Goal: Task Accomplishment & Management: Manage account settings

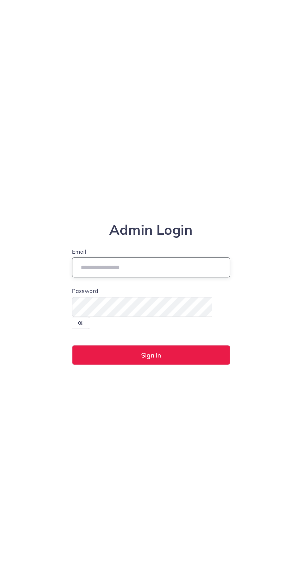
click at [105, 292] on input "Email" at bounding box center [149, 284] width 121 height 15
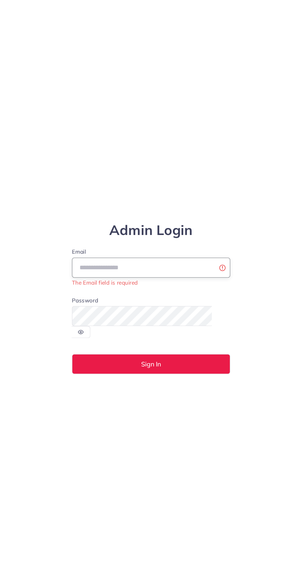
type input "**********"
click at [89, 348] on button "Sign In" at bounding box center [149, 355] width 121 height 15
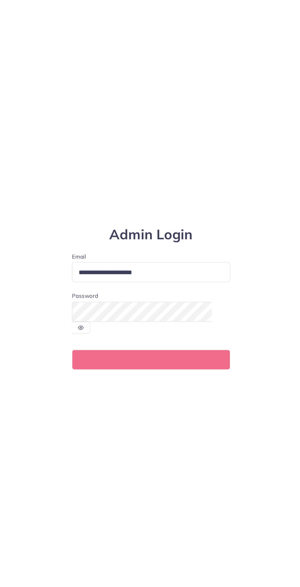
scroll to position [15, 0]
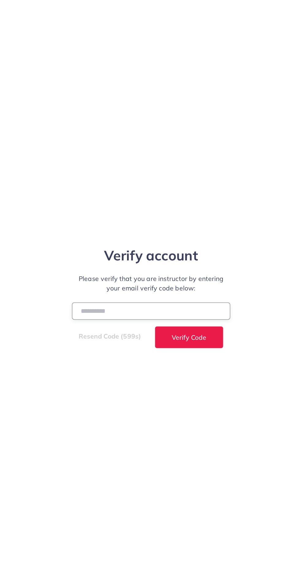
click at [101, 321] on input "number" at bounding box center [149, 314] width 121 height 13
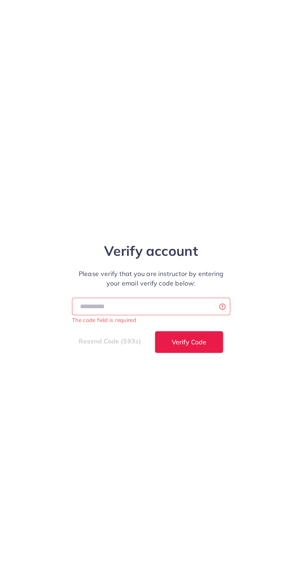
scroll to position [11, 0]
click at [139, 318] on input "number" at bounding box center [149, 310] width 121 height 13
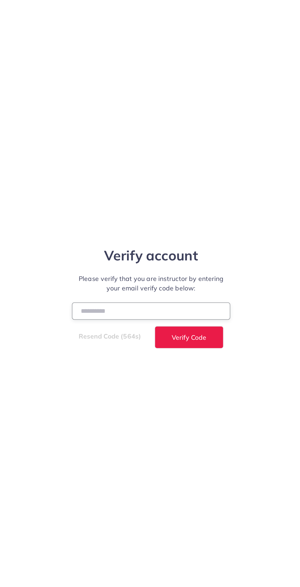
type input "******"
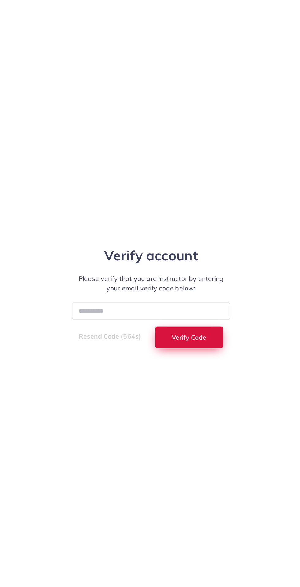
click at [195, 343] on button "Verify Code" at bounding box center [179, 334] width 53 height 17
select select "*"
select select "****"
select select "*"
select select "****"
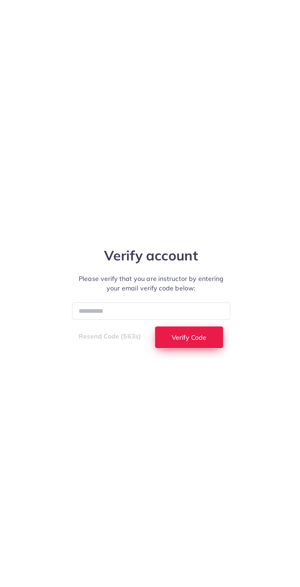
select select "*"
select select "****"
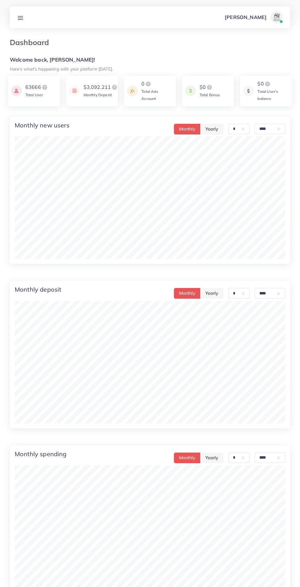
click at [24, 17] on link at bounding box center [20, 17] width 11 height 8
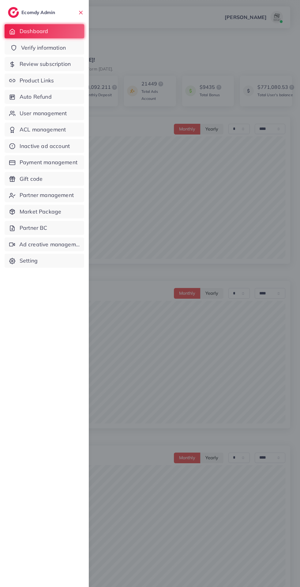
click at [57, 50] on span "Verify information" at bounding box center [43, 48] width 45 height 8
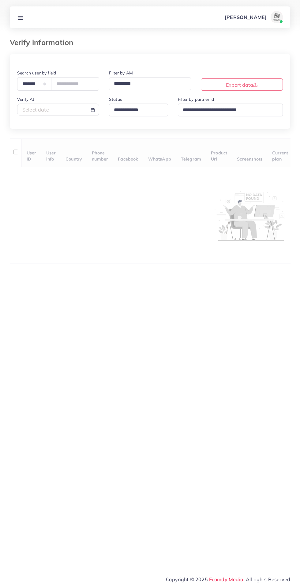
click at [151, 112] on input "Search for option" at bounding box center [136, 110] width 48 height 10
click at [147, 152] on div "**********" at bounding box center [150, 159] width 281 height 210
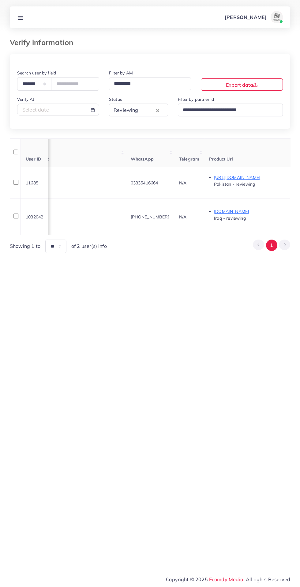
scroll to position [0, 214]
click at [21, 14] on link at bounding box center [20, 17] width 11 height 8
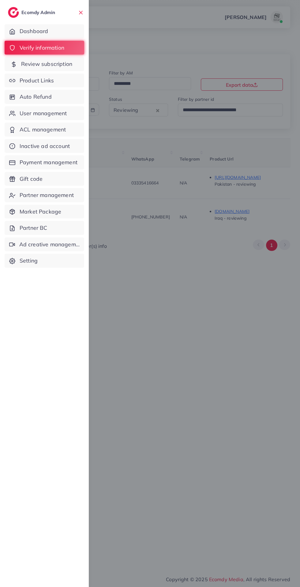
click at [57, 61] on span "Review subscription" at bounding box center [46, 64] width 51 height 8
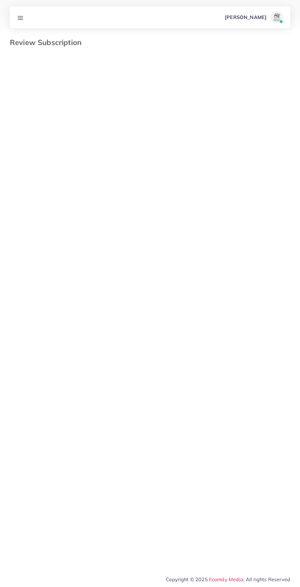
select select "*******"
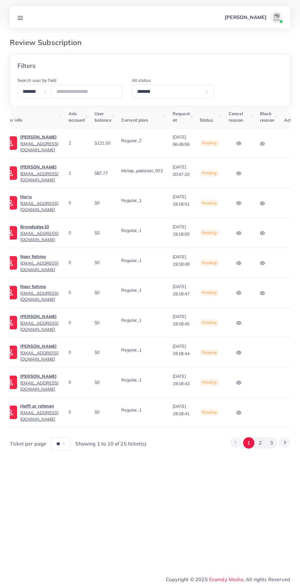
scroll to position [0, 97]
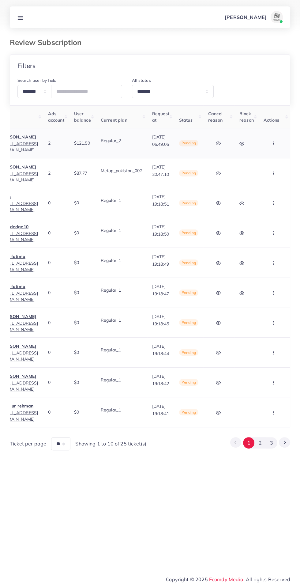
click at [274, 141] on icon "button" at bounding box center [274, 143] width 5 height 5
click at [258, 176] on span "Skip" at bounding box center [258, 175] width 10 height 6
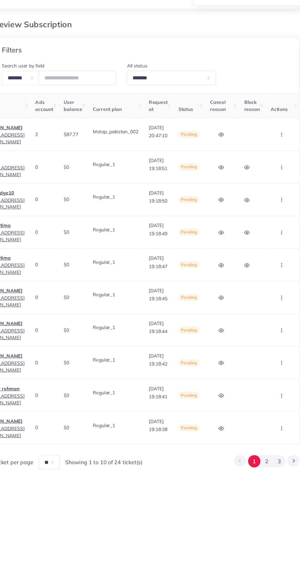
scroll to position [0, 94]
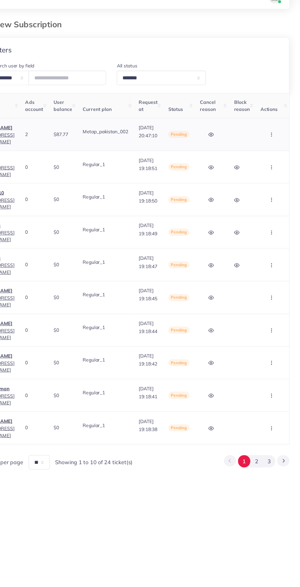
click at [272, 143] on icon "button" at bounding box center [274, 143] width 5 height 5
click at [260, 175] on span "Skip" at bounding box center [258, 175] width 10 height 6
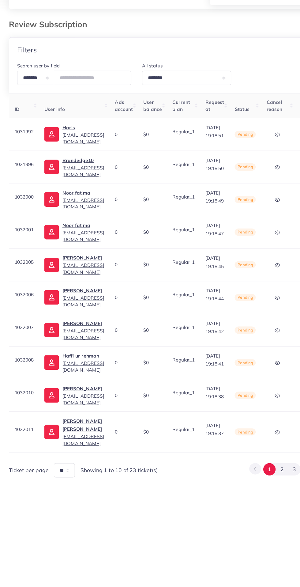
scroll to position [0, 69]
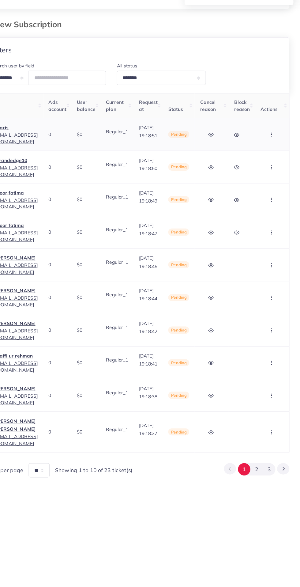
click at [274, 143] on circle "button" at bounding box center [274, 143] width 0 height 0
click at [267, 158] on span "Approve" at bounding box center [263, 161] width 20 height 6
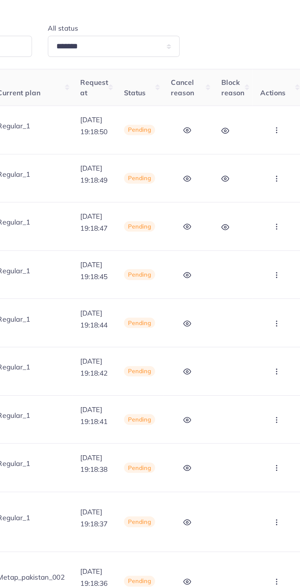
scroll to position [0, 0]
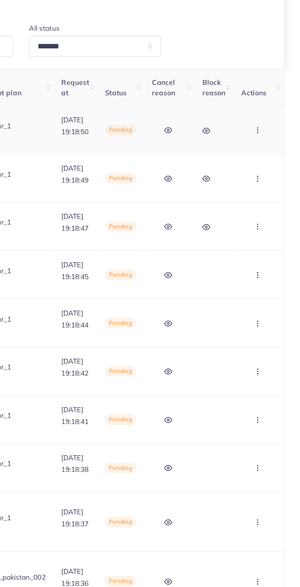
click at [276, 143] on icon "button" at bounding box center [274, 143] width 5 height 5
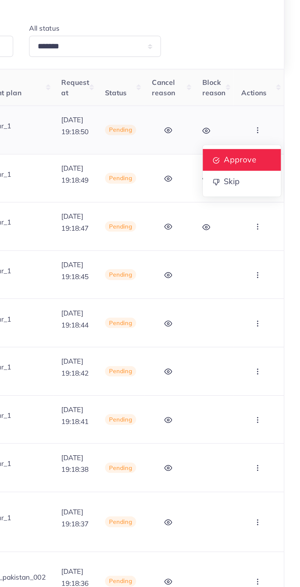
click at [263, 160] on span "Approve" at bounding box center [263, 161] width 20 height 6
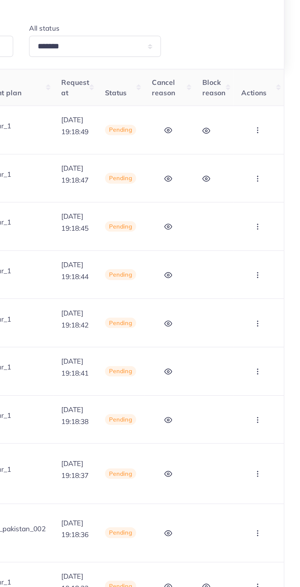
scroll to position [0, 96]
click at [275, 145] on icon "button" at bounding box center [274, 143] width 5 height 5
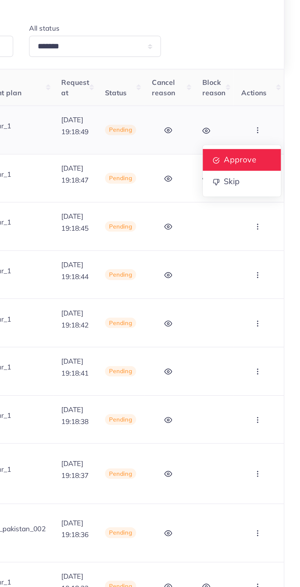
click at [268, 160] on span "Approve" at bounding box center [263, 161] width 20 height 6
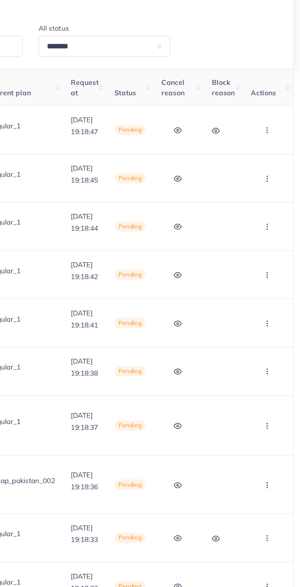
scroll to position [0, 0]
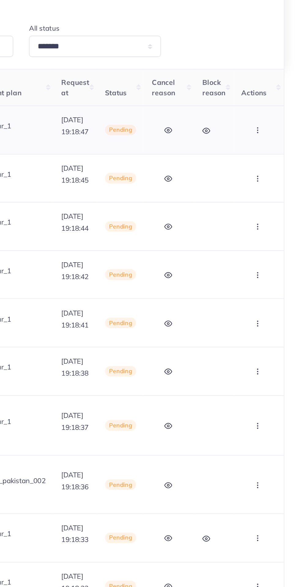
click at [274, 145] on circle "button" at bounding box center [274, 145] width 0 height 0
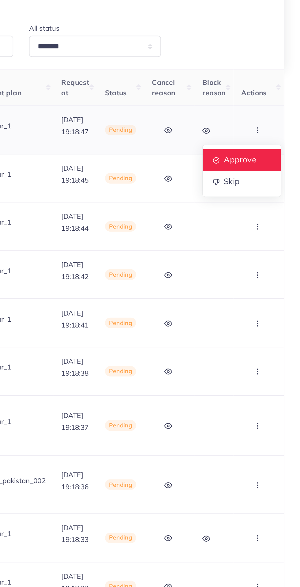
click at [267, 162] on span "Approve" at bounding box center [263, 161] width 20 height 6
